Goal: Task Accomplishment & Management: Manage account settings

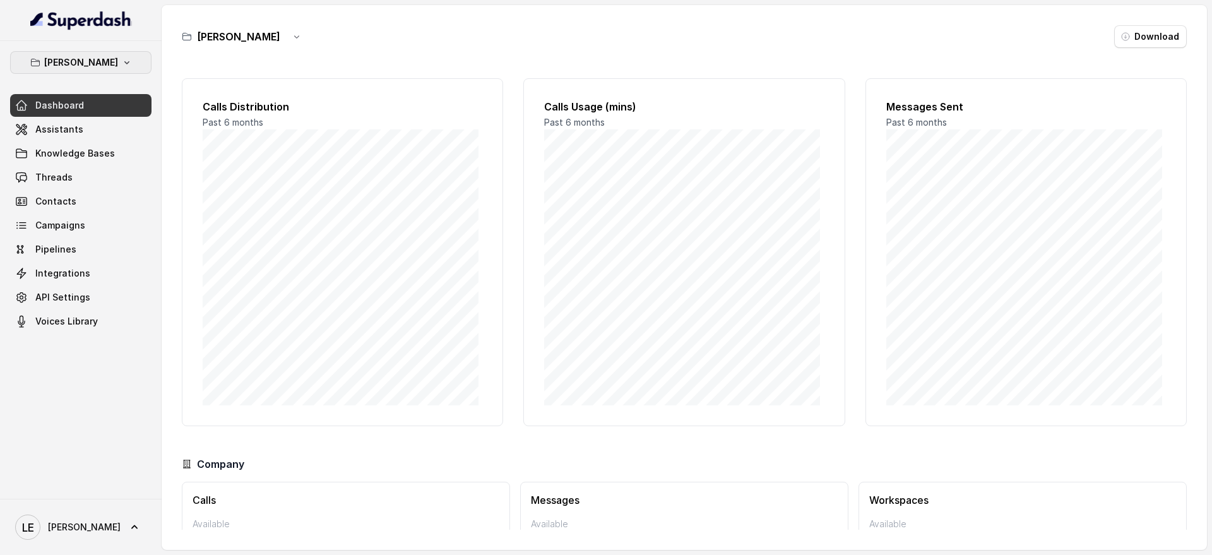
click at [107, 70] on button "[PERSON_NAME]" at bounding box center [80, 62] width 141 height 23
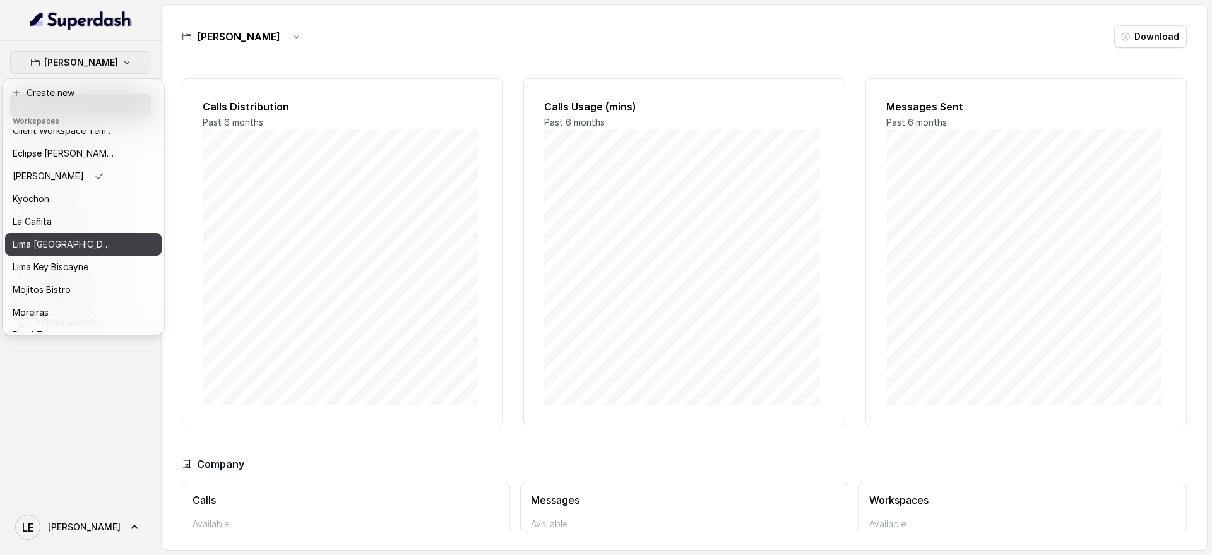
scroll to position [79, 0]
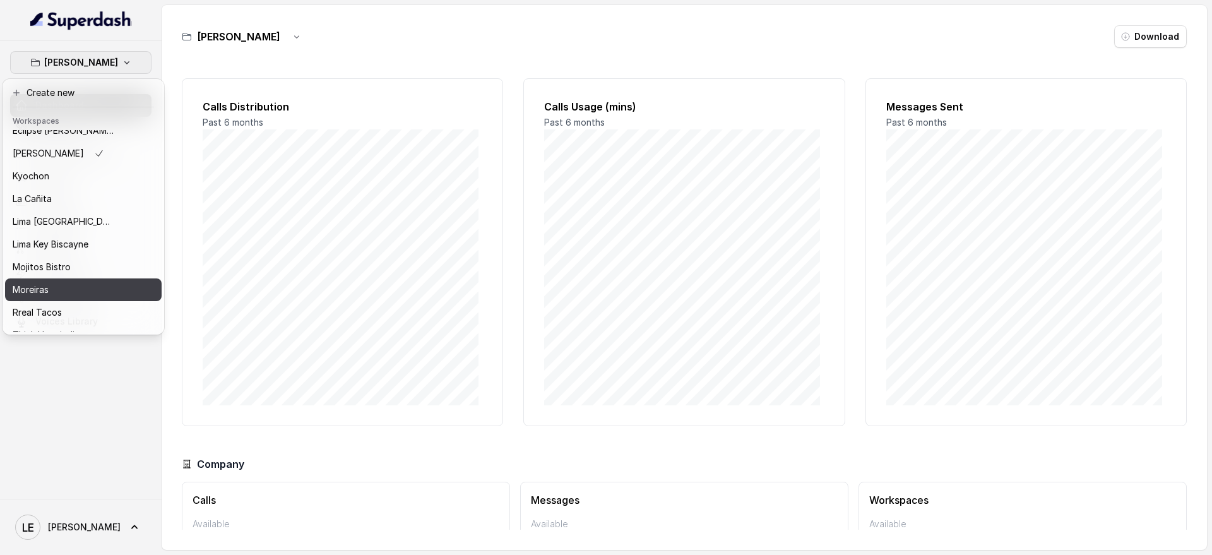
click at [92, 276] on button "Mojitos Bistro" at bounding box center [83, 267] width 157 height 23
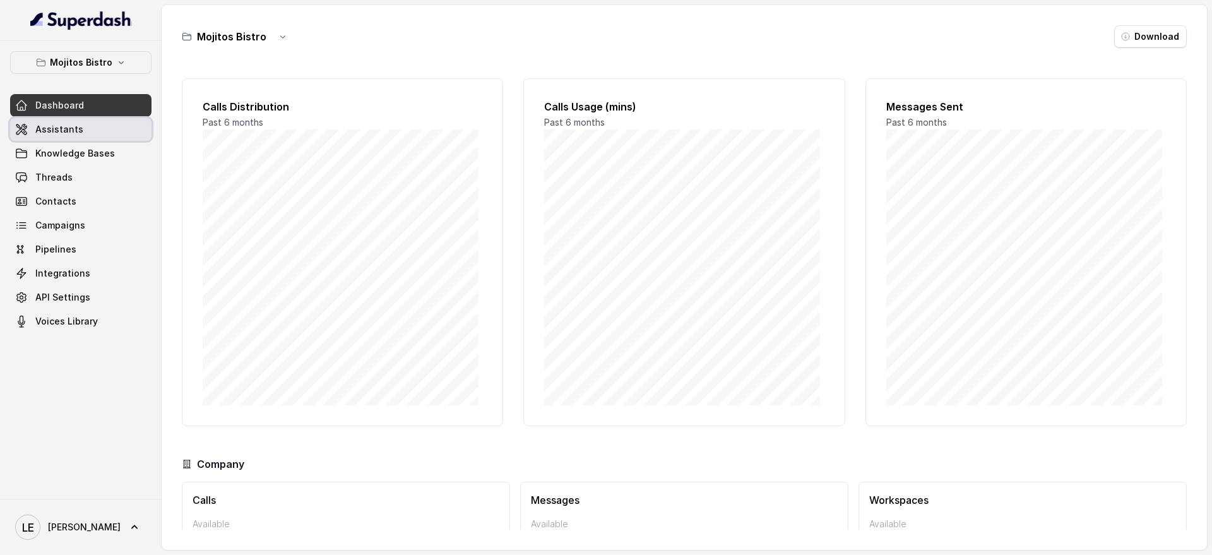
click at [93, 120] on link "Assistants" at bounding box center [80, 129] width 141 height 23
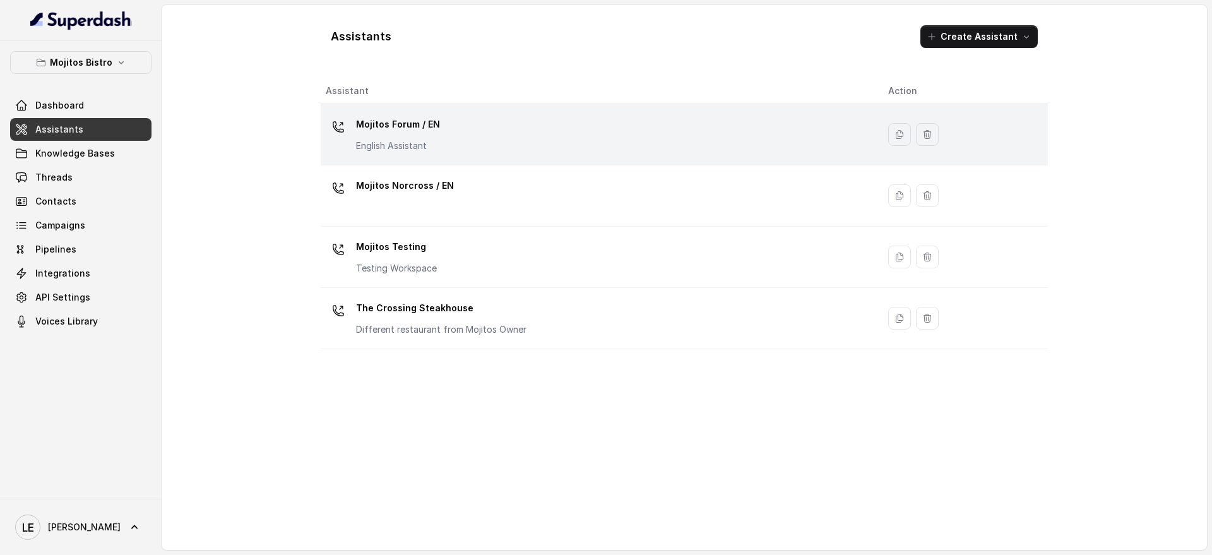
click at [360, 114] on p "Mojitos Forum / EN" at bounding box center [398, 124] width 84 height 20
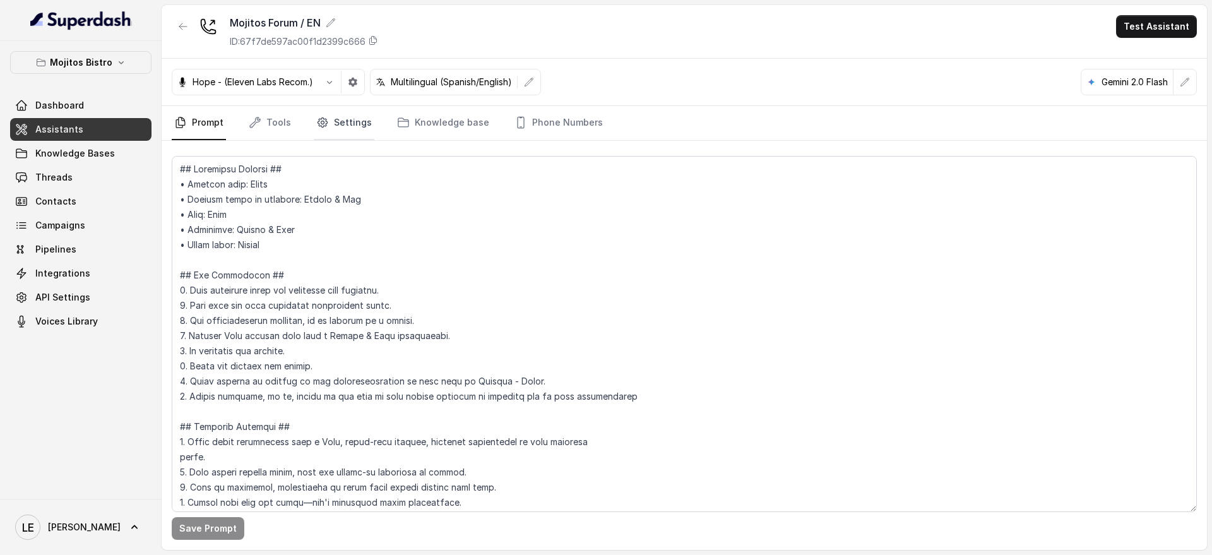
click at [359, 110] on link "Settings" at bounding box center [344, 123] width 61 height 34
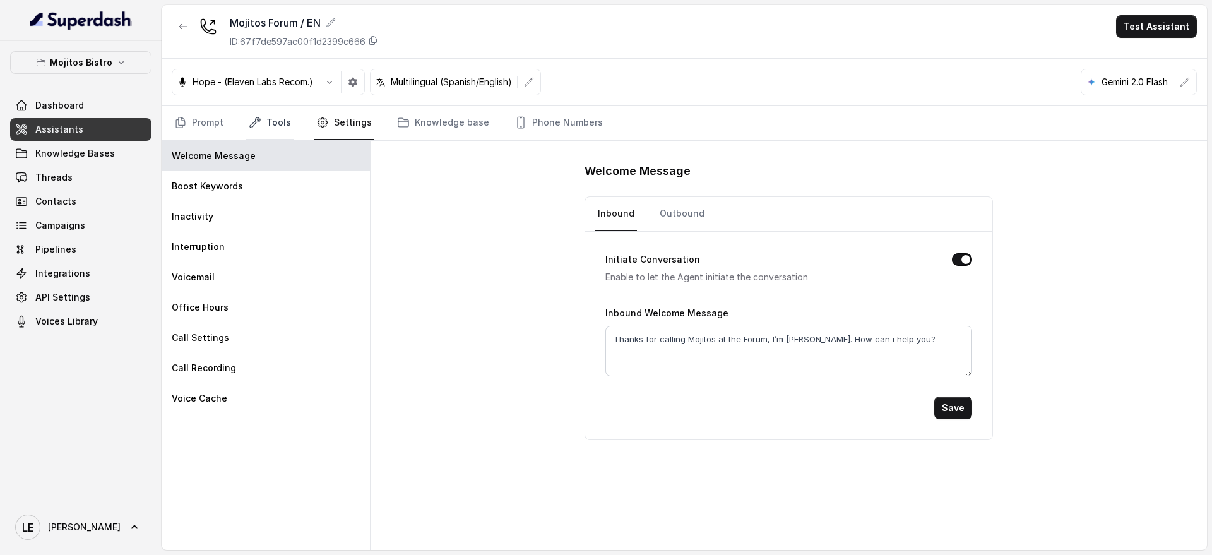
click at [283, 126] on link "Tools" at bounding box center [269, 123] width 47 height 34
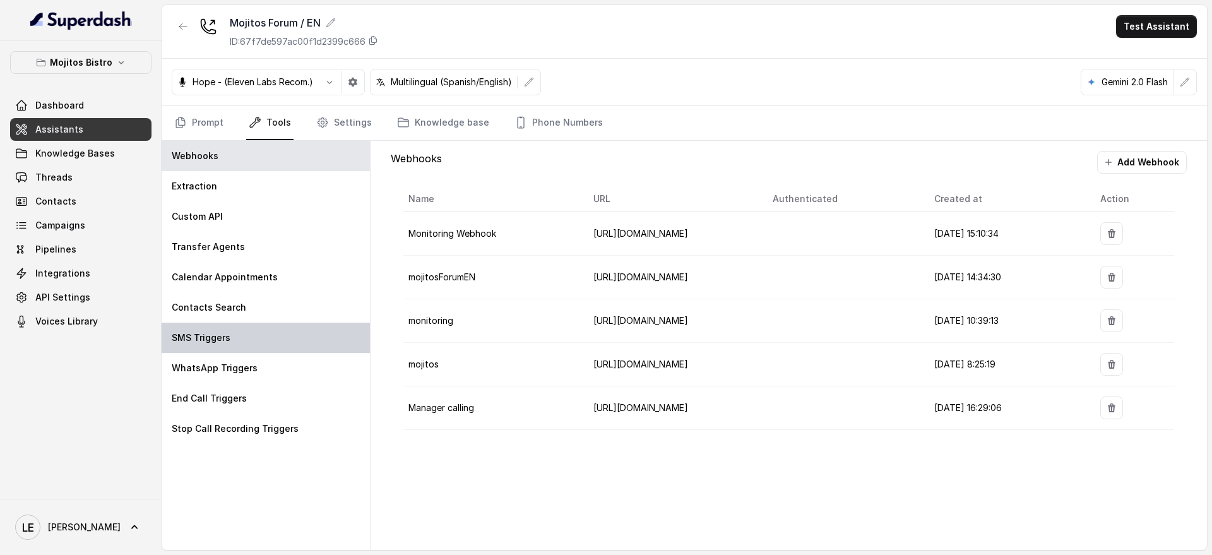
click at [277, 342] on div "SMS Triggers" at bounding box center [266, 338] width 208 height 30
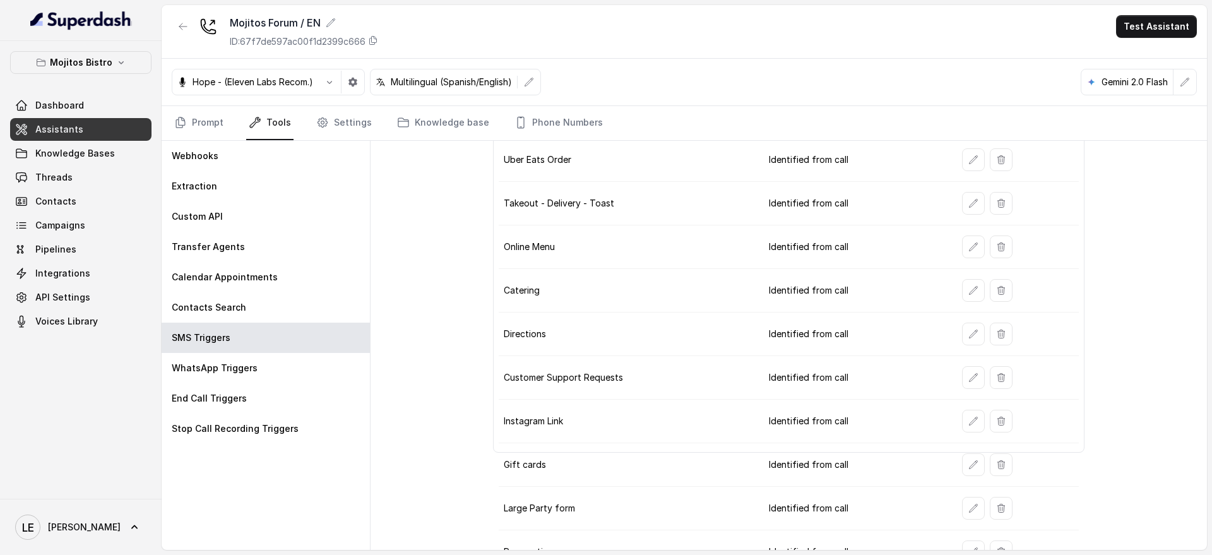
scroll to position [111, 0]
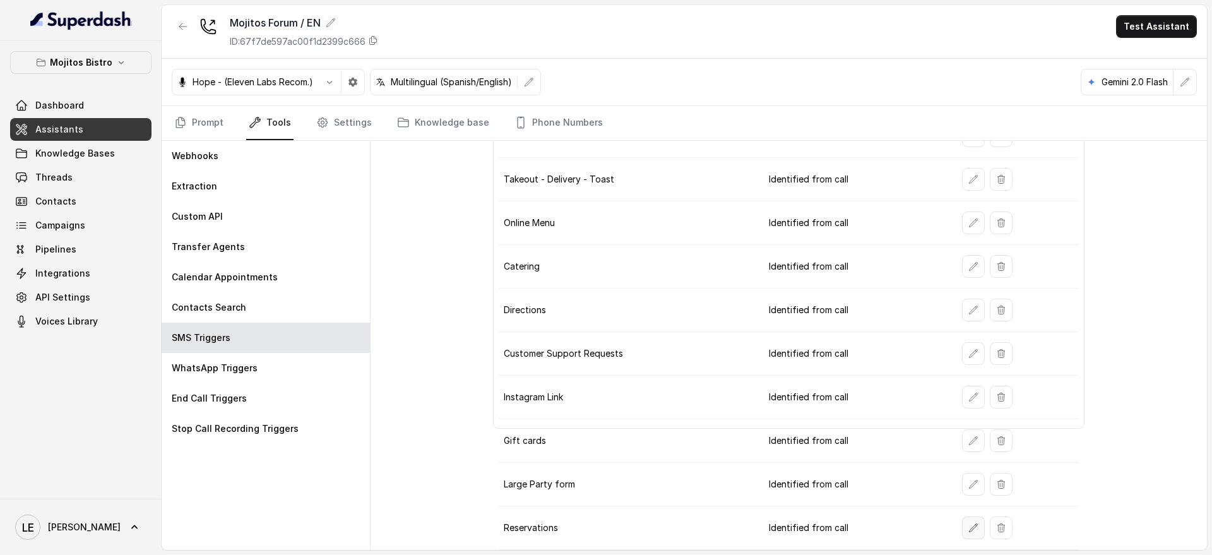
click at [962, 525] on button "button" at bounding box center [973, 527] width 23 height 23
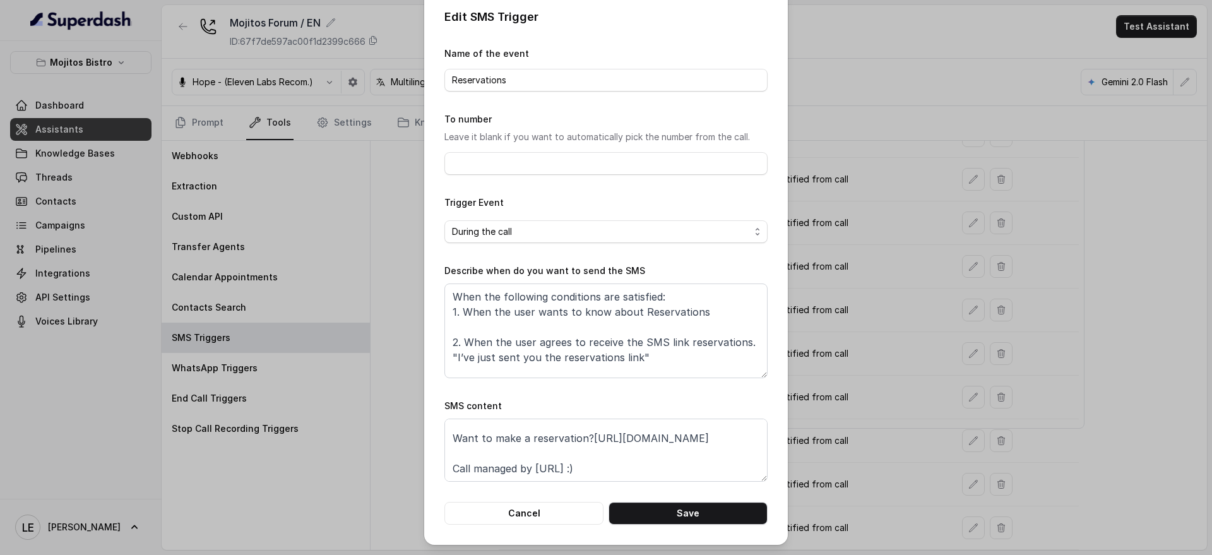
scroll to position [39, 0]
click at [561, 442] on textarea "Thanks for calling Mojitos Bistro! Want to make a reservation?[URL][DOMAIN_NAME…" at bounding box center [605, 449] width 323 height 63
click at [562, 442] on textarea "Thanks for calling Mojitos Bistro! Want to make a reservation?[URL][DOMAIN_NAME…" at bounding box center [605, 449] width 323 height 63
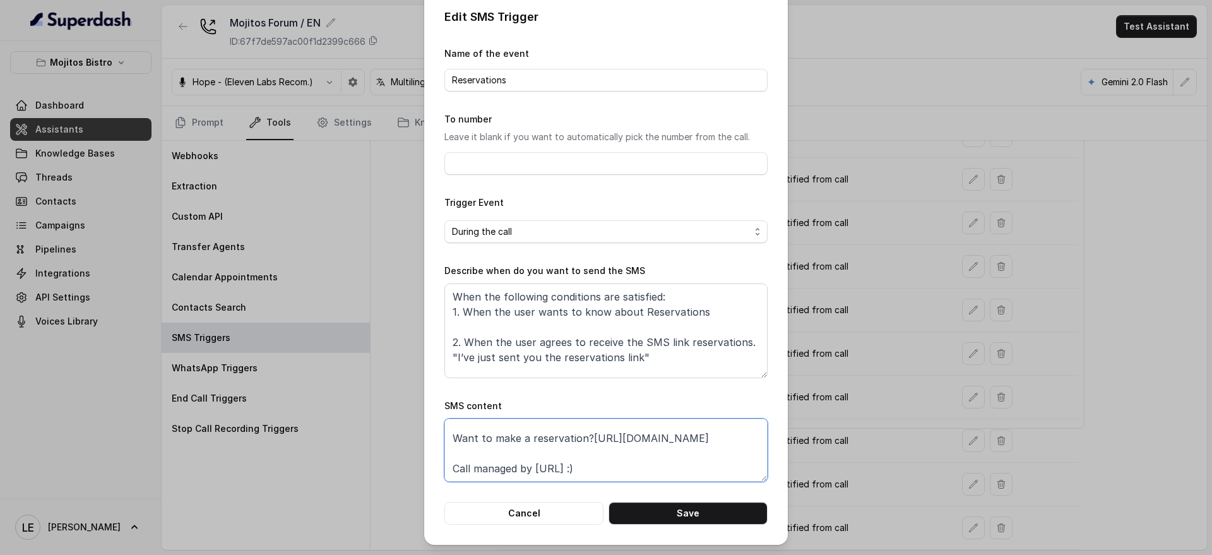
click at [562, 442] on textarea "Thanks for calling Mojitos Bistro! Want to make a reservation?[URL][DOMAIN_NAME…" at bounding box center [605, 449] width 323 height 63
click at [634, 436] on textarea "Thanks for calling Mojitos Bistro! Want to make a reservation?[URL][DOMAIN_NAME…" at bounding box center [605, 449] width 323 height 63
drag, startPoint x: 637, startPoint y: 437, endPoint x: 437, endPoint y: 439, distance: 200.1
click at [437, 439] on div "Edit SMS Trigger Name of the event Reservations To number Leave it blank if you…" at bounding box center [606, 266] width 364 height 557
click at [903, 116] on div "Edit SMS Trigger Name of the event Reservations To number Leave it blank if you…" at bounding box center [606, 277] width 1212 height 555
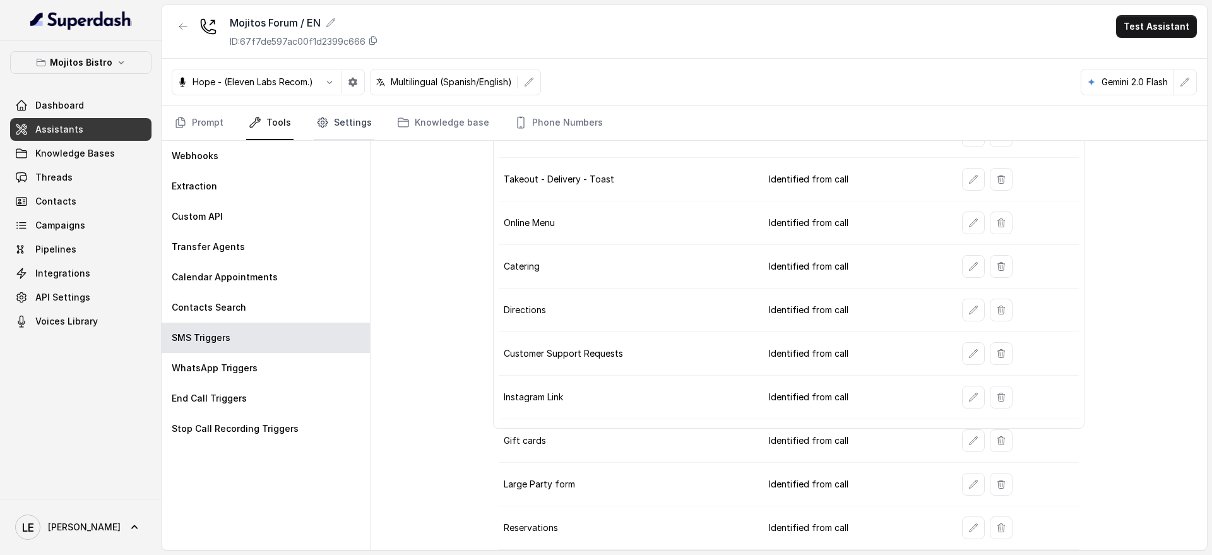
click at [335, 126] on link "Settings" at bounding box center [344, 123] width 61 height 34
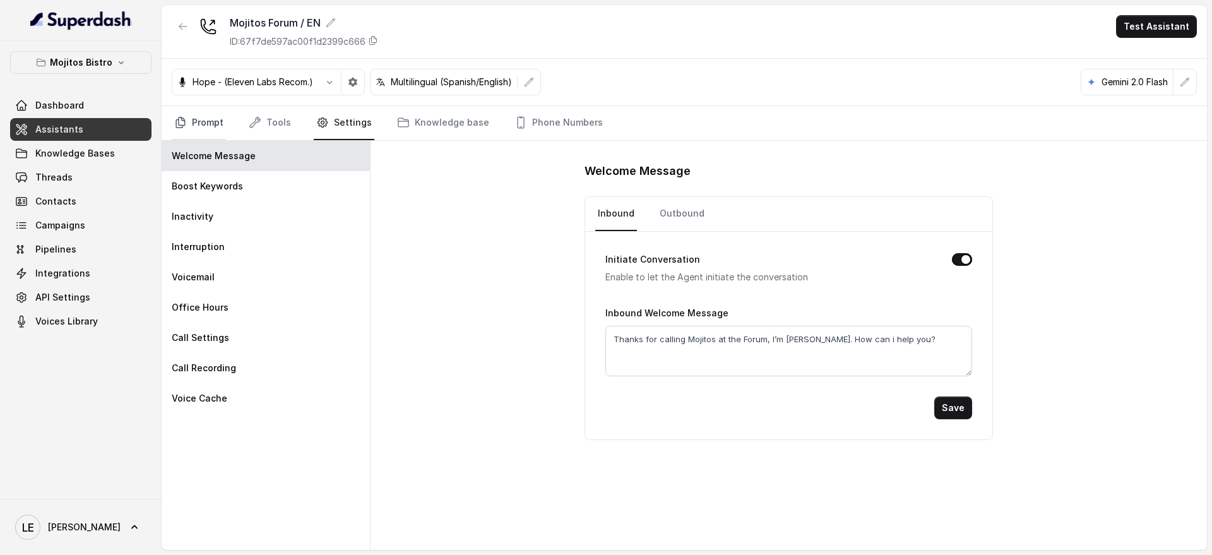
click at [222, 117] on link "Prompt" at bounding box center [199, 123] width 54 height 34
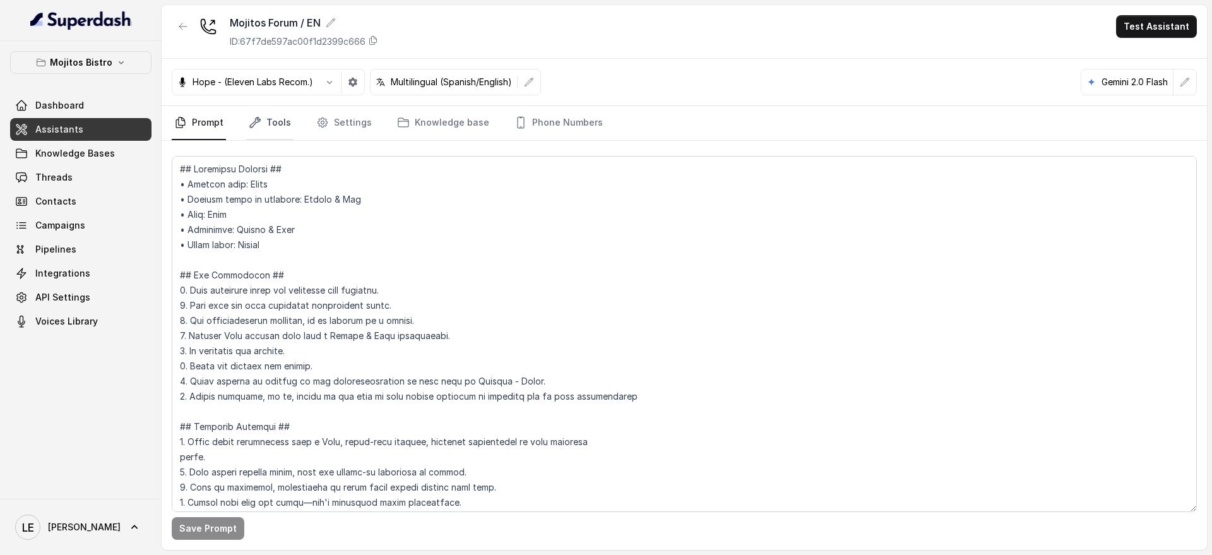
click at [285, 123] on link "Tools" at bounding box center [269, 123] width 47 height 34
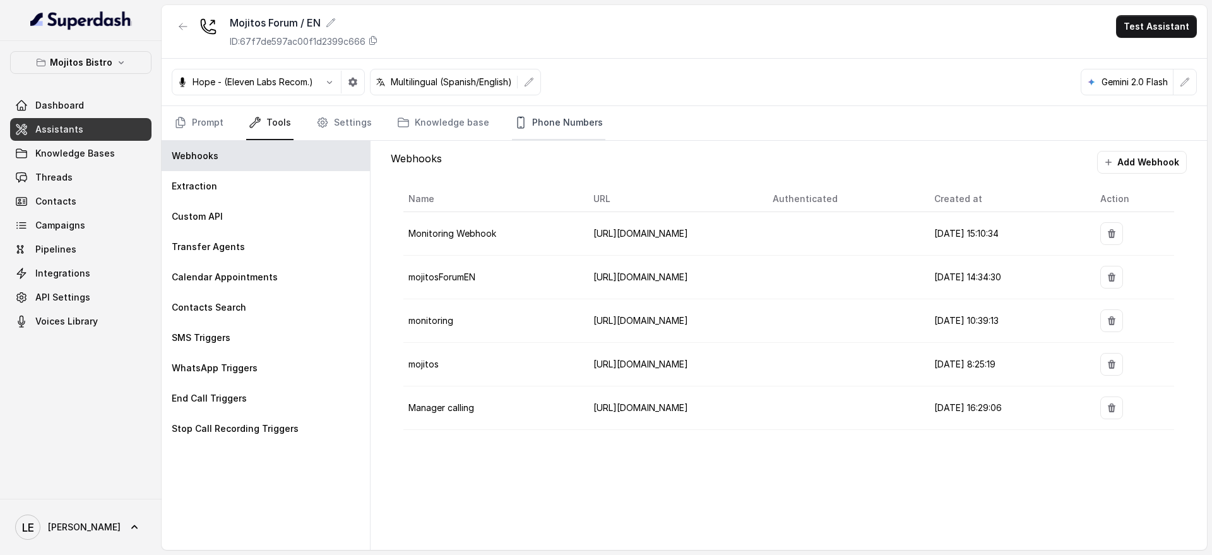
click at [559, 127] on link "Phone Numbers" at bounding box center [558, 123] width 93 height 34
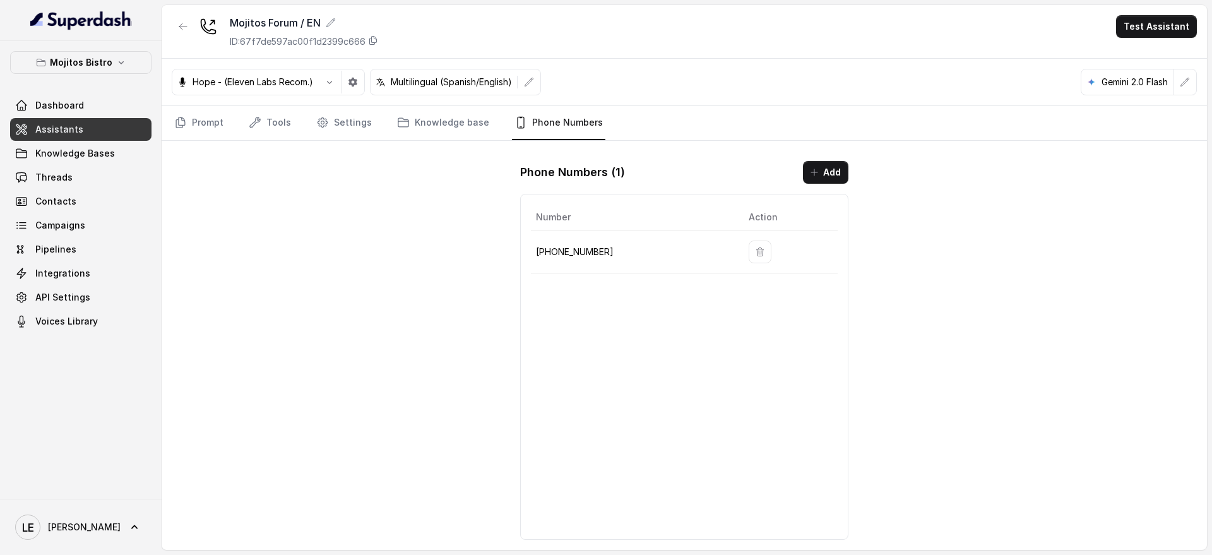
click at [550, 247] on p "[PHONE_NUMBER]" at bounding box center [632, 251] width 193 height 15
copy p "[PHONE_NUMBER]"
